Goal: Task Accomplishment & Management: Manage account settings

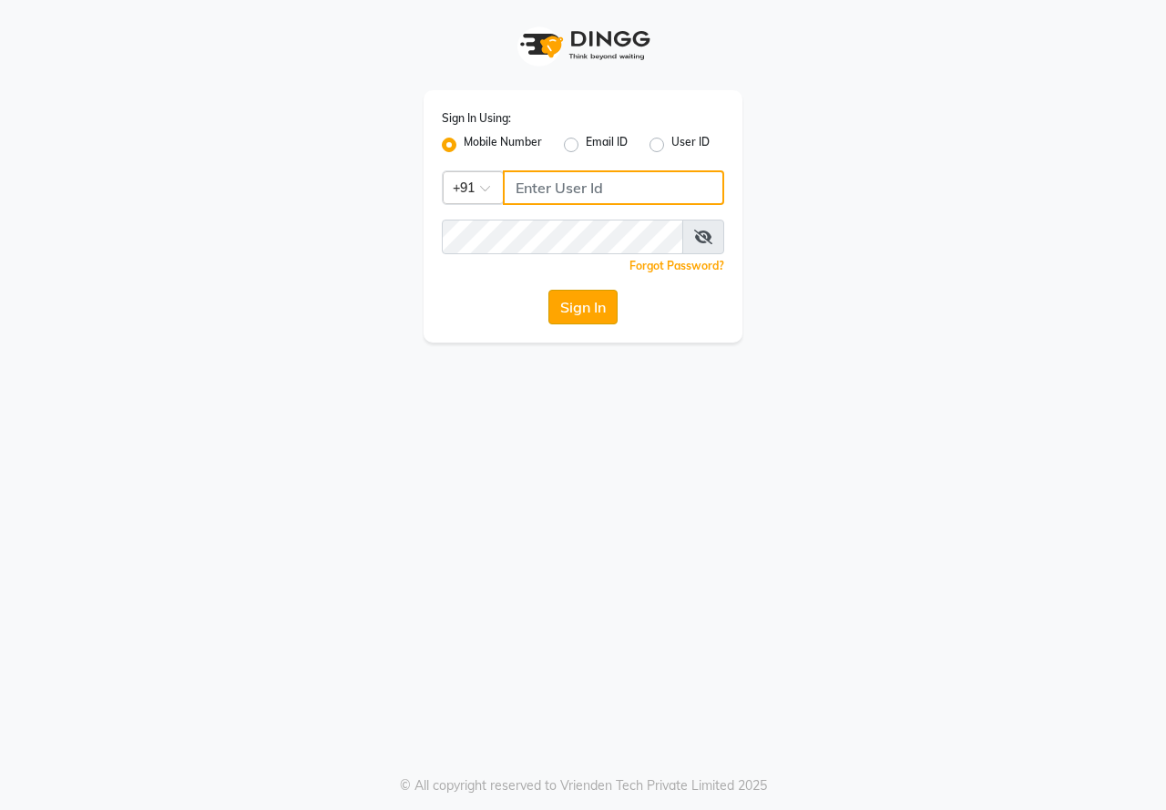
type input "8234090909"
click at [584, 311] on button "Sign In" at bounding box center [582, 307] width 69 height 35
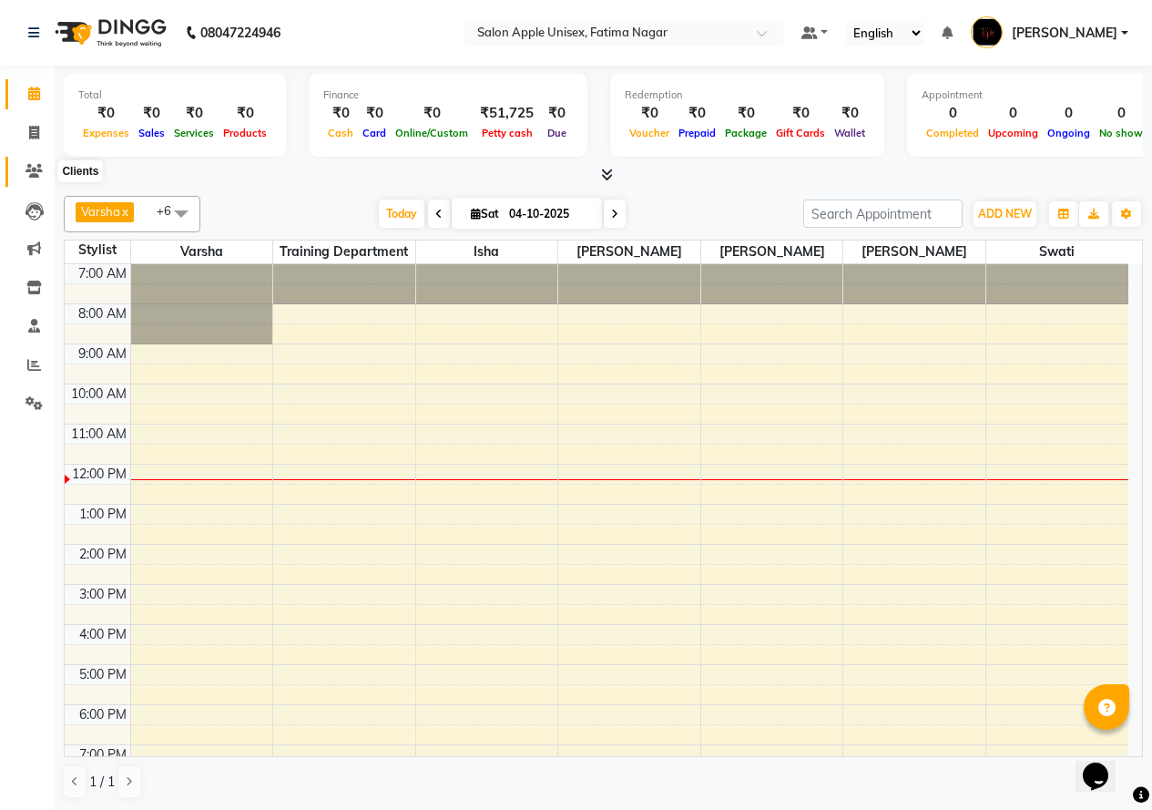
click at [33, 165] on icon at bounding box center [33, 171] width 17 height 14
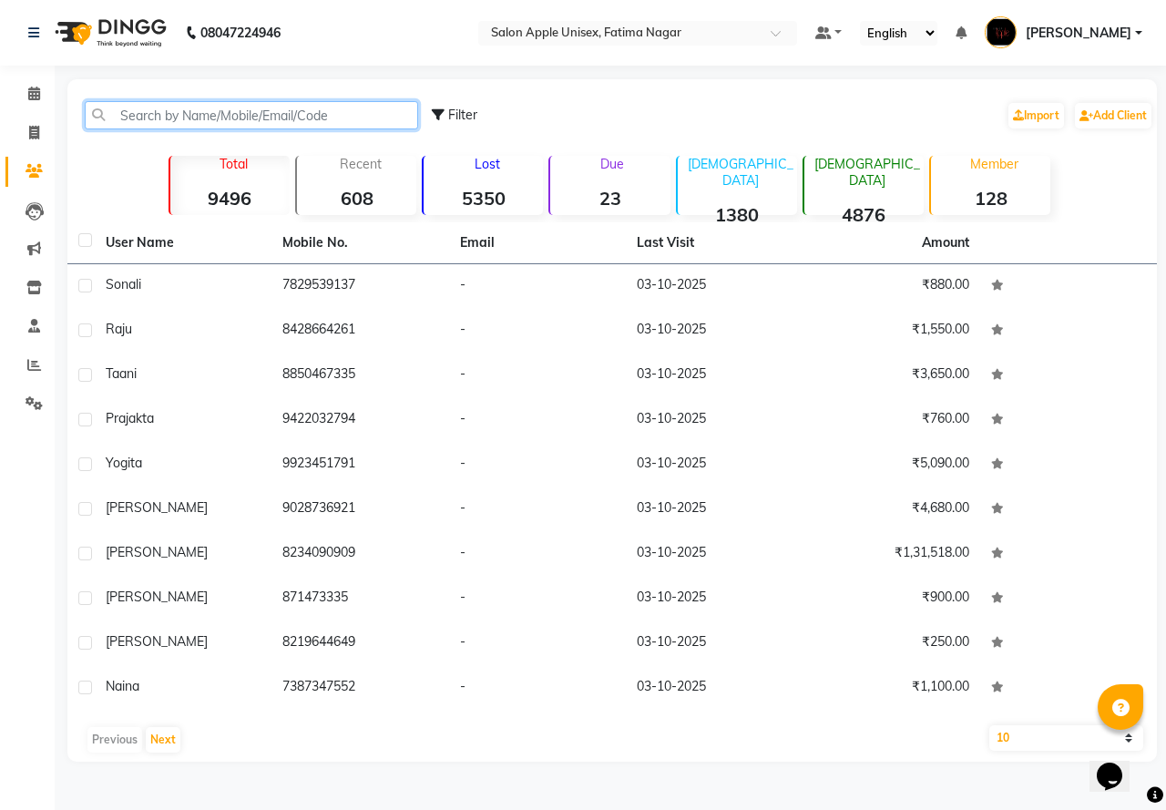
click at [135, 107] on input "text" at bounding box center [251, 115] width 333 height 28
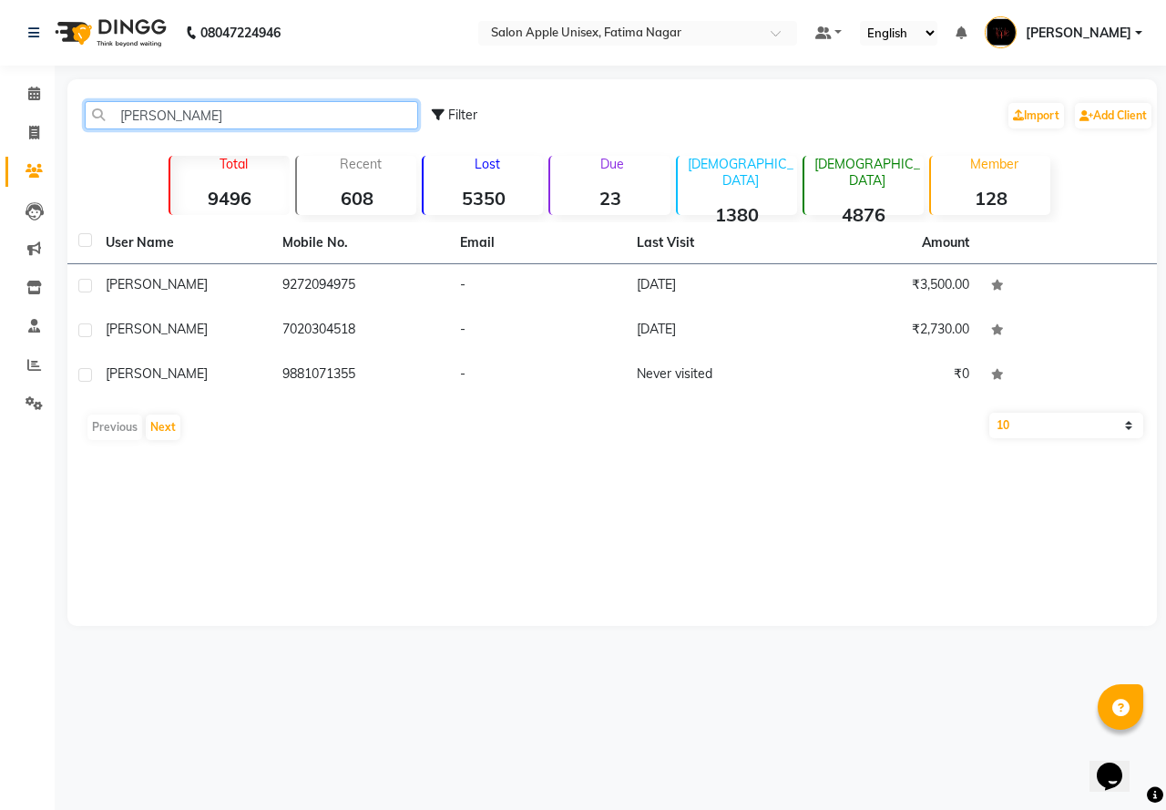
type input "nilama"
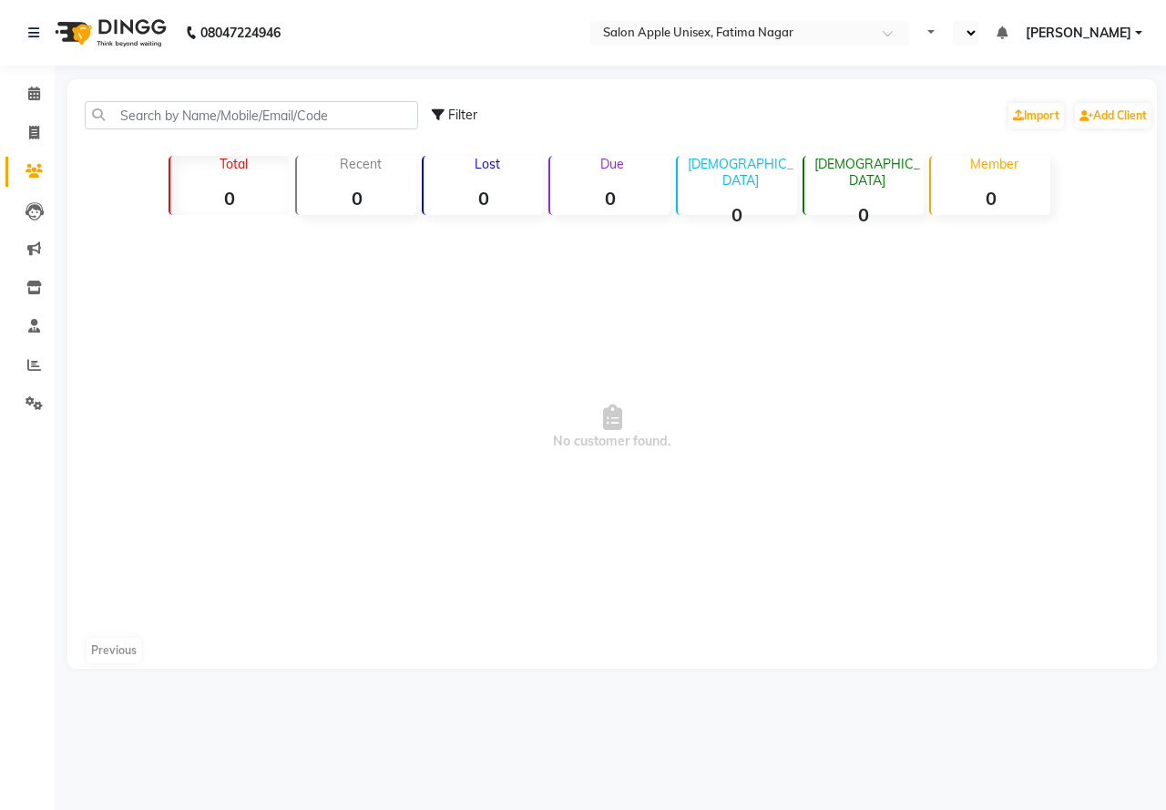
select select "en"
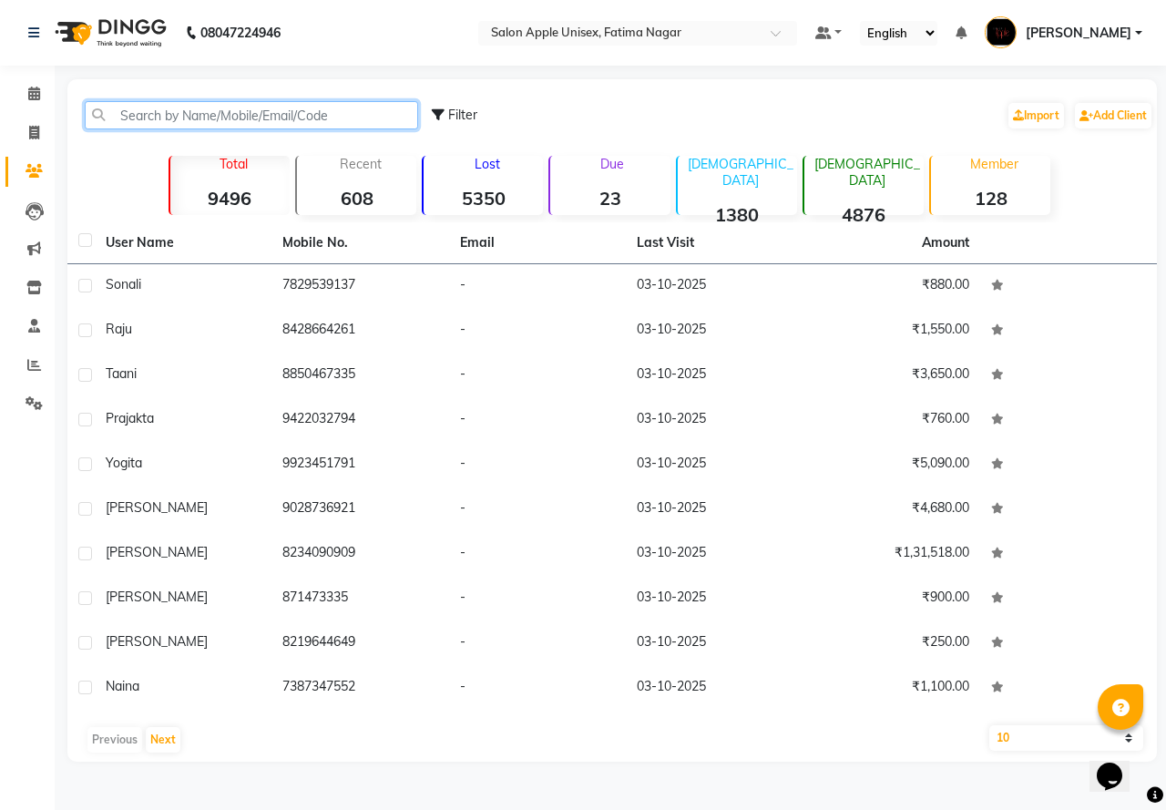
click at [164, 111] on input "text" at bounding box center [251, 115] width 333 height 28
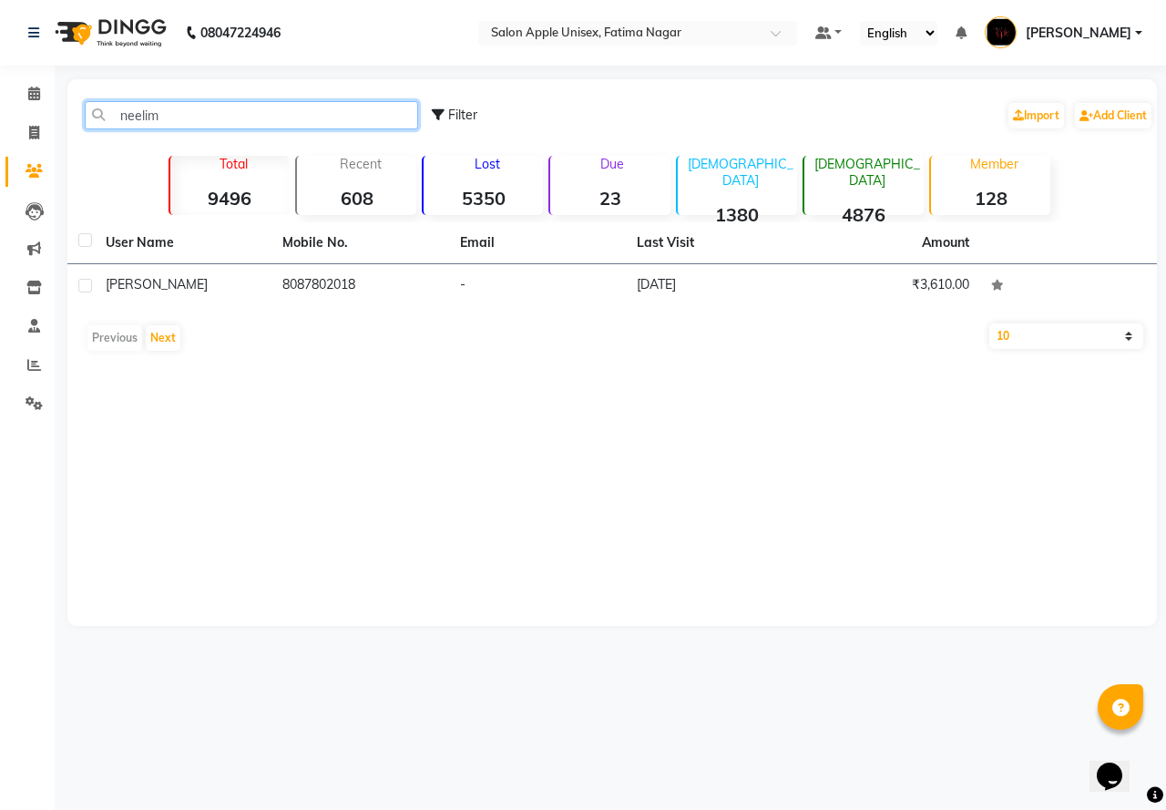
type input "neelim"
click at [747, 490] on div "neelim Filter Import Add Client Total 9496 Recent 608 Lost 5350 Due 23 [DEMOGRA…" at bounding box center [611, 352] width 1089 height 546
click at [42, 87] on span at bounding box center [34, 94] width 32 height 21
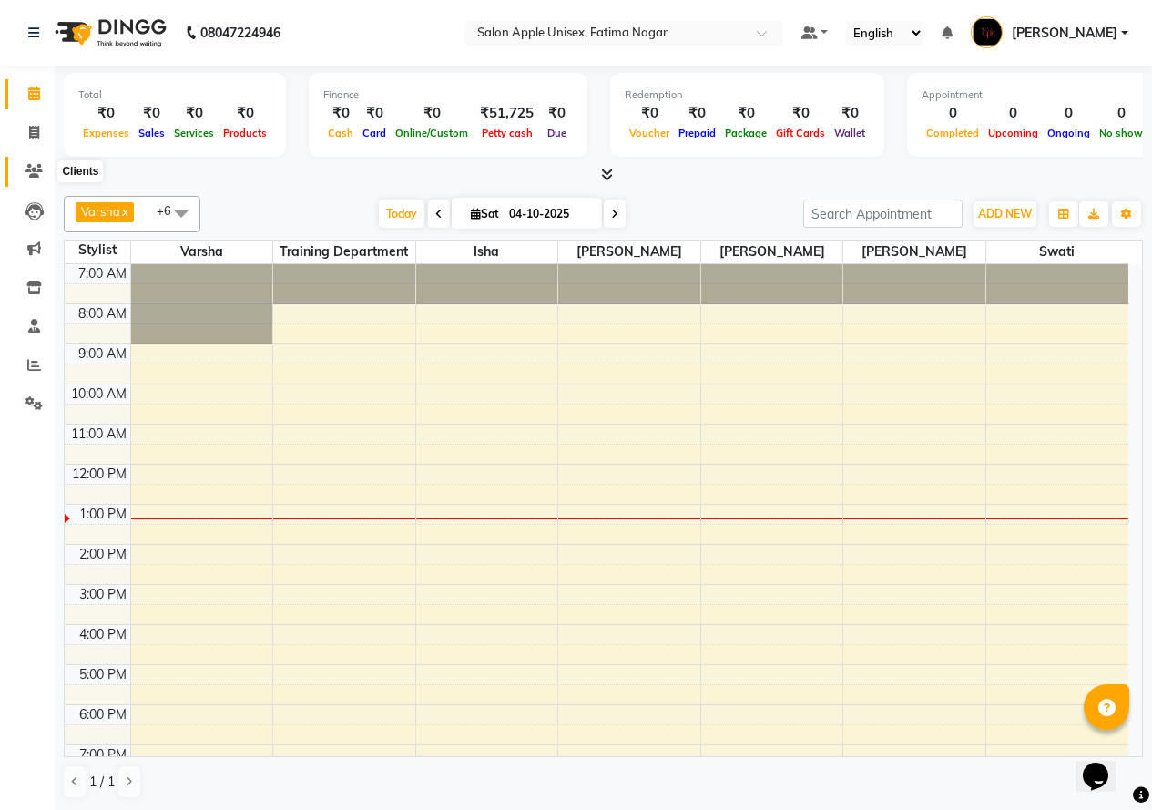
click at [31, 168] on icon at bounding box center [33, 171] width 17 height 14
click at [40, 169] on icon at bounding box center [33, 171] width 17 height 14
click at [21, 174] on span at bounding box center [34, 171] width 32 height 21
click at [27, 174] on icon at bounding box center [33, 171] width 17 height 14
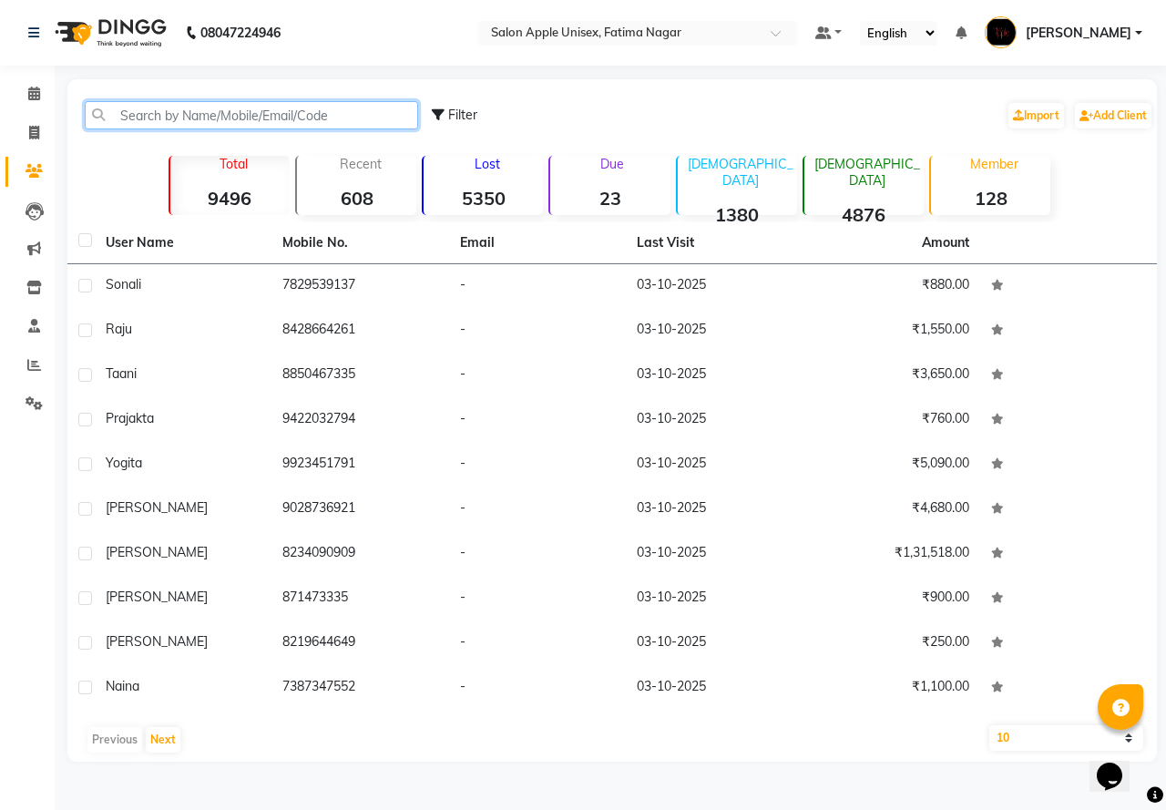
click at [199, 112] on input "text" at bounding box center [251, 115] width 333 height 28
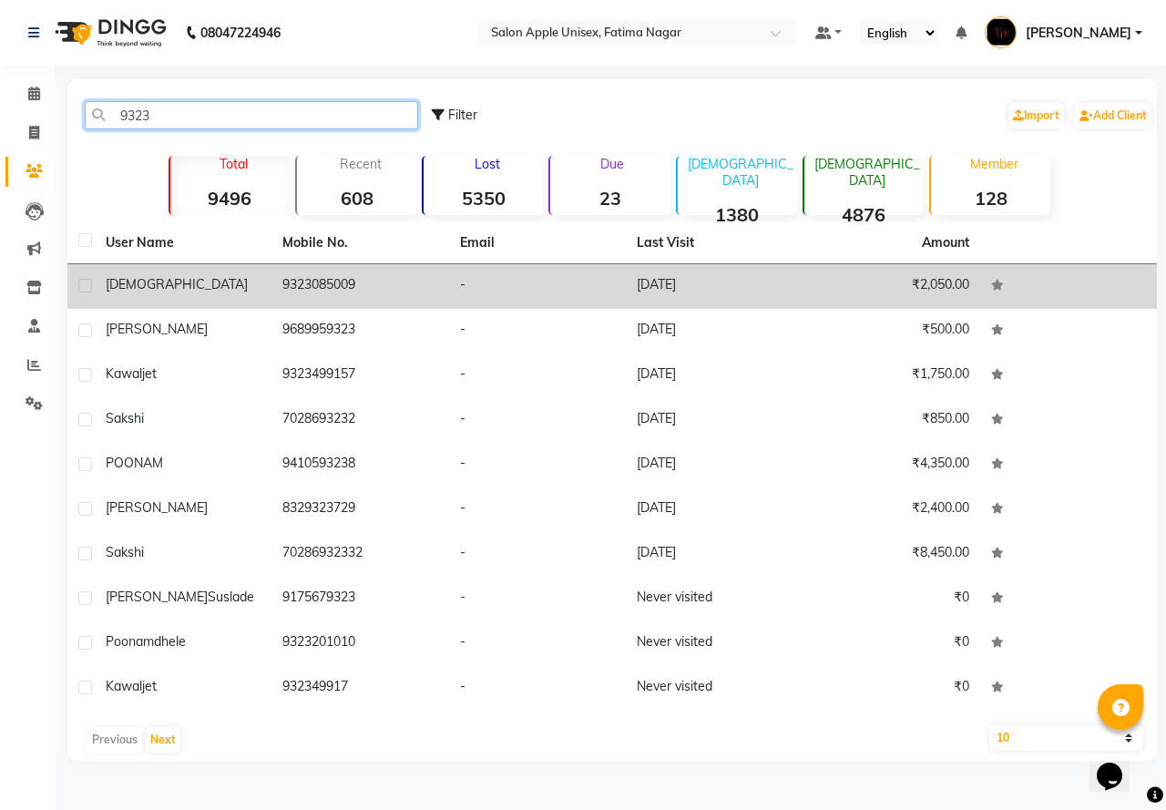
type input "9323"
click at [319, 287] on td "9323085009" at bounding box center [359, 286] width 177 height 45
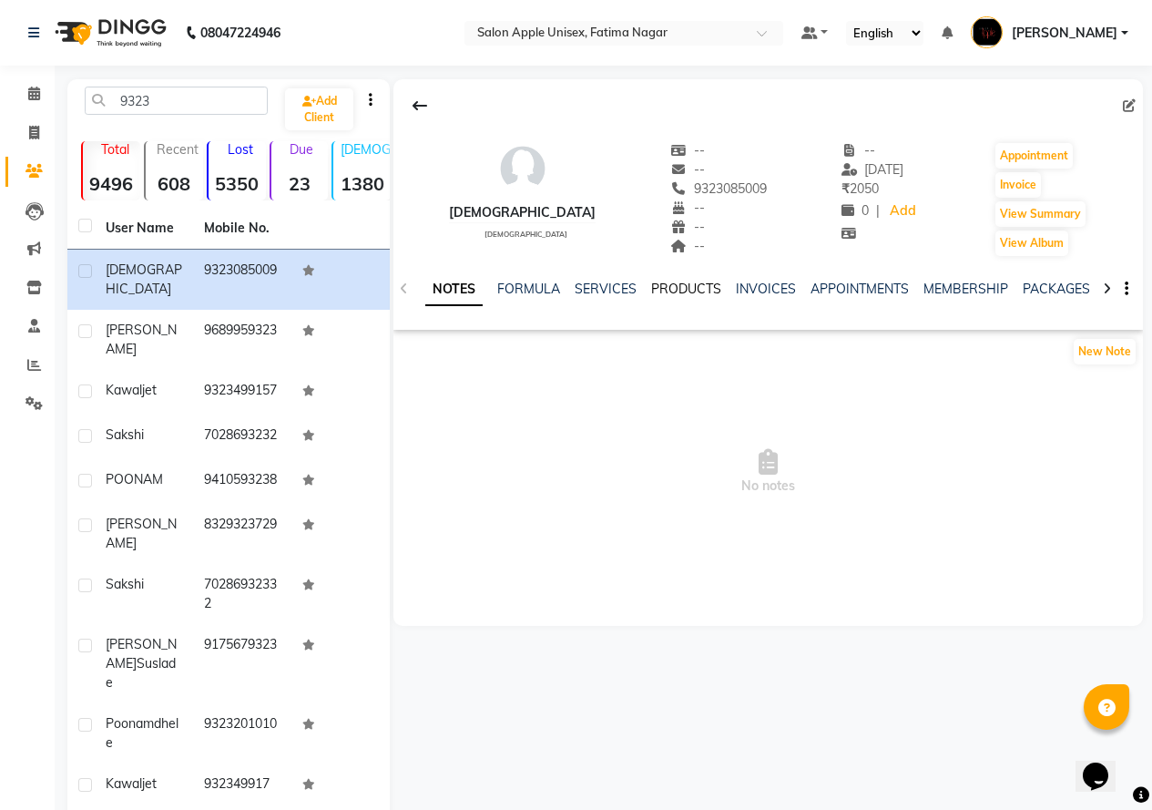
click at [671, 289] on link "PRODUCTS" at bounding box center [686, 288] width 70 height 16
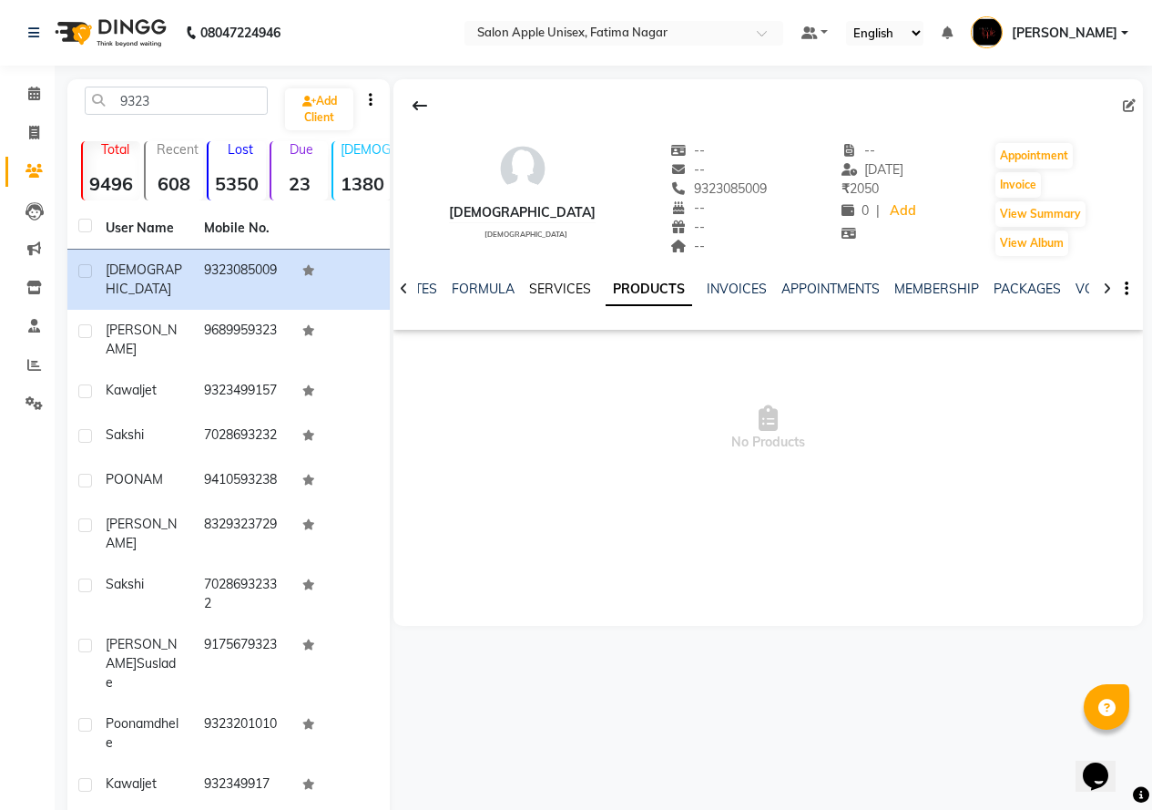
click at [545, 285] on link "SERVICES" at bounding box center [560, 288] width 62 height 16
